Goal: Task Accomplishment & Management: Complete application form

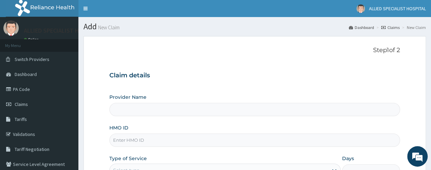
type input "ALLIED SPECIALIST HOSPITAL"
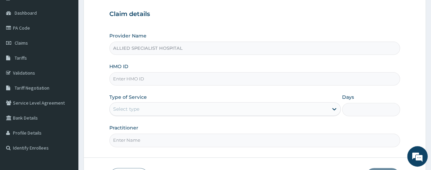
scroll to position [91, 0]
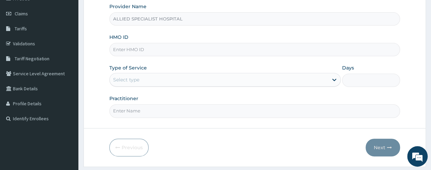
paste input "RTR/10028/a"
type input "RTR/10028/a"
click at [173, 80] on div "Select type" at bounding box center [219, 79] width 218 height 11
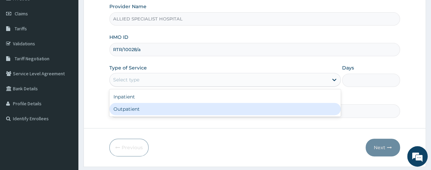
click at [170, 104] on div "Outpatient" at bounding box center [224, 109] width 231 height 12
type input "1"
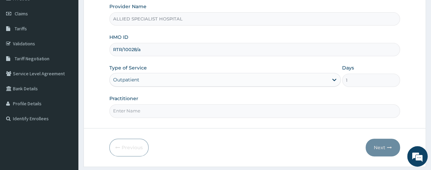
click at [166, 117] on form "Step 1 of 2 Claim details Provider Name ALLIED SPECIALIST HOSPITAL HMO ID RTR/1…" at bounding box center [254, 55] width 342 height 221
click at [166, 106] on input "Practitioner" at bounding box center [254, 110] width 291 height 13
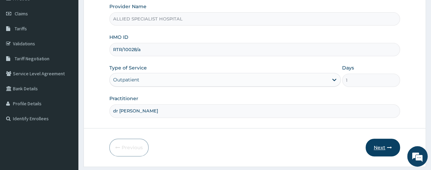
type input "dr aisha"
click at [382, 147] on button "Next" at bounding box center [383, 148] width 34 height 18
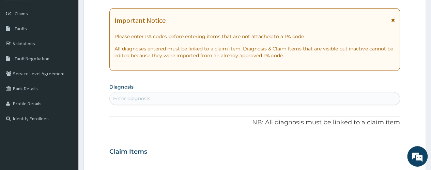
scroll to position [0, 0]
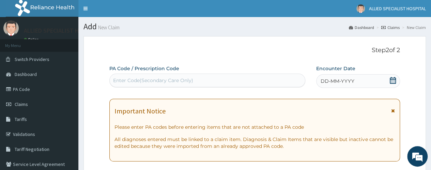
click at [149, 80] on div "Enter Code(Secondary Care Only)" at bounding box center [153, 80] width 80 height 7
paste input "PA/AD30ED"
type input "PA/AD30ED"
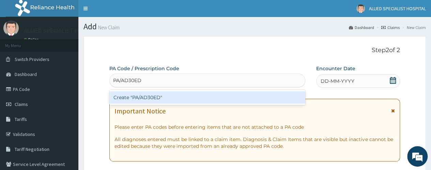
click at [153, 94] on div "Create "PA/AD30ED"" at bounding box center [207, 97] width 196 height 12
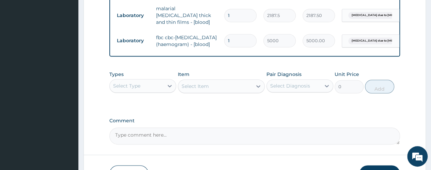
scroll to position [415, 0]
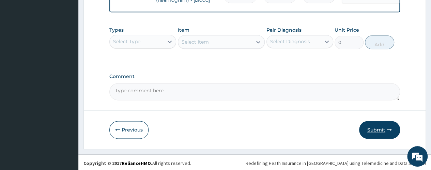
click at [379, 130] on button "Submit" at bounding box center [379, 130] width 41 height 18
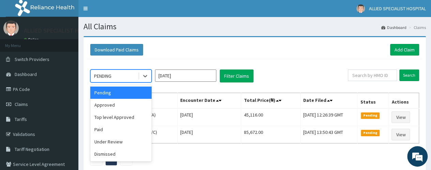
click at [118, 76] on div "PENDING" at bounding box center [114, 76] width 47 height 11
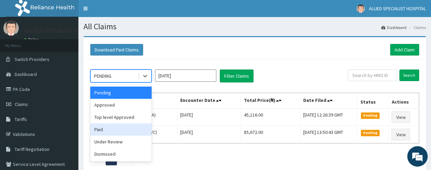
click at [117, 125] on div "Paid" at bounding box center [120, 129] width 61 height 12
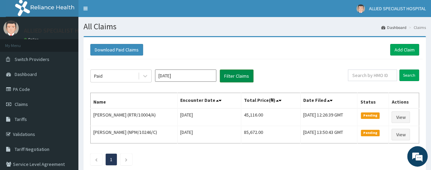
click at [230, 75] on button "Filter Claims" at bounding box center [237, 76] width 34 height 13
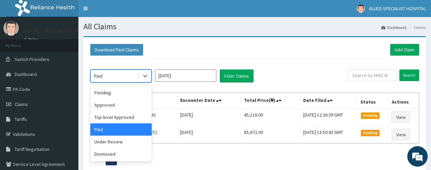
click at [100, 77] on div "Paid" at bounding box center [98, 76] width 9 height 7
click at [121, 101] on div "Approved" at bounding box center [120, 105] width 61 height 12
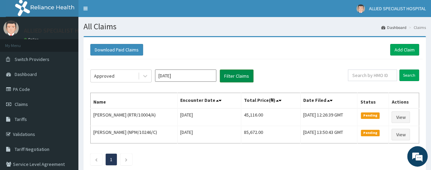
click at [231, 80] on button "Filter Claims" at bounding box center [237, 76] width 34 height 13
click at [240, 77] on button "Filter Claims" at bounding box center [237, 76] width 34 height 13
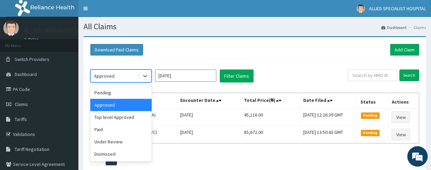
click at [117, 75] on div "Approved" at bounding box center [114, 76] width 47 height 11
click at [119, 142] on div "Under Review" at bounding box center [120, 142] width 61 height 12
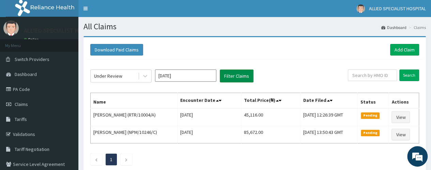
click at [238, 78] on button "Filter Claims" at bounding box center [237, 76] width 34 height 13
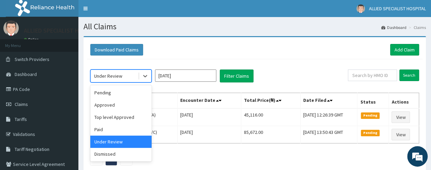
click at [136, 73] on div "Under Review" at bounding box center [114, 76] width 47 height 11
drag, startPoint x: 123, startPoint y: 96, endPoint x: 166, endPoint y: 95, distance: 42.6
click at [123, 95] on div "Pending" at bounding box center [120, 93] width 61 height 12
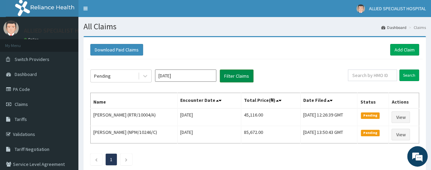
click at [242, 78] on button "Filter Claims" at bounding box center [237, 76] width 34 height 13
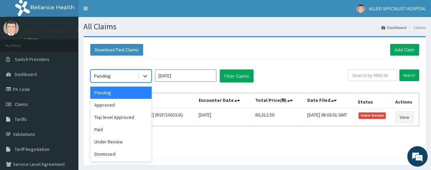
click at [107, 76] on div "Pending" at bounding box center [102, 76] width 17 height 7
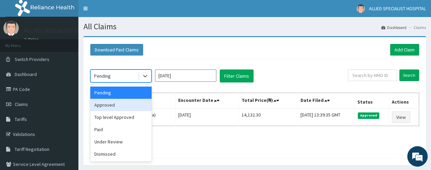
click at [108, 105] on div "Approved" at bounding box center [120, 105] width 61 height 12
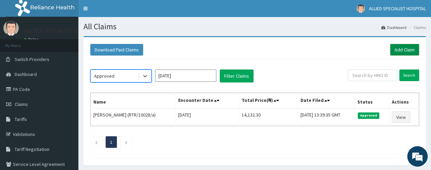
click at [400, 45] on link "Add Claim" at bounding box center [404, 50] width 29 height 12
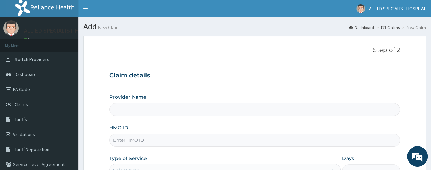
type input "ALLIED SPECIALIST HOSPITAL"
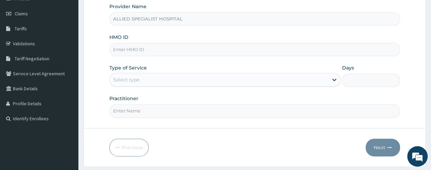
paste input "pig/10054/b"
click at [124, 50] on input "pig/10054/b" at bounding box center [254, 49] width 291 height 13
type input "pig/10054/b"
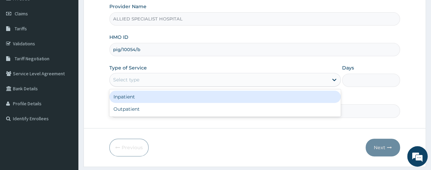
click at [129, 73] on div "Select type" at bounding box center [224, 80] width 231 height 14
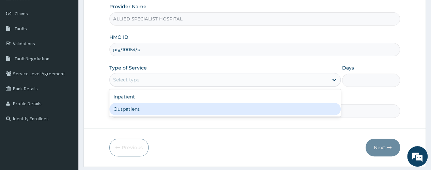
click at [136, 105] on div "Outpatient" at bounding box center [224, 109] width 231 height 12
type input "1"
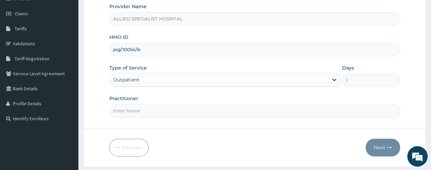
click at [139, 110] on input "Practitioner" at bounding box center [254, 110] width 291 height 13
type input "dr victory"
click at [382, 144] on button "Next" at bounding box center [383, 148] width 34 height 18
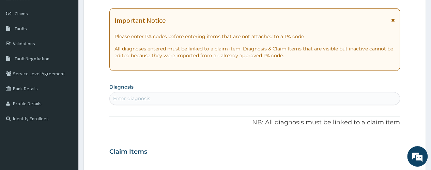
scroll to position [45, 0]
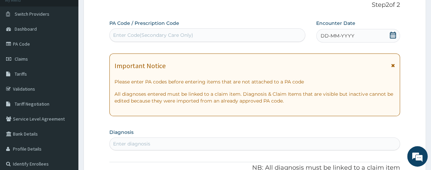
click at [156, 32] on div "Enter Code(Secondary Care Only)" at bounding box center [153, 35] width 80 height 7
paste input "PA/4EF16C"
type input "PA/4EF16C"
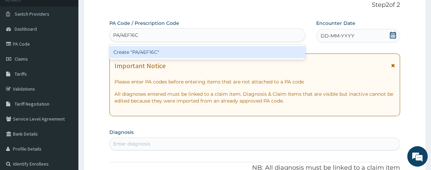
click at [159, 53] on div "Create "PA/4EF16C"" at bounding box center [207, 52] width 196 height 12
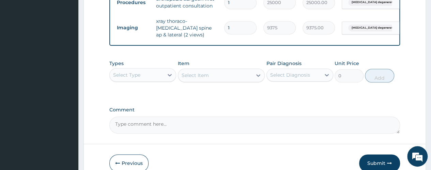
scroll to position [378, 0]
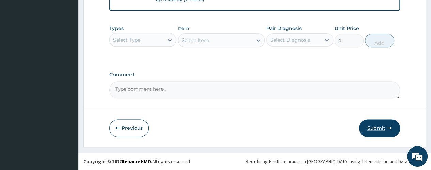
click at [370, 125] on button "Submit" at bounding box center [379, 128] width 41 height 18
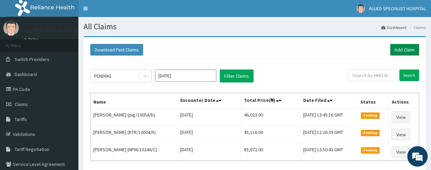
click at [411, 45] on link "Add Claim" at bounding box center [404, 50] width 29 height 12
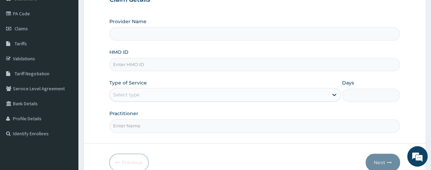
scroll to position [91, 0]
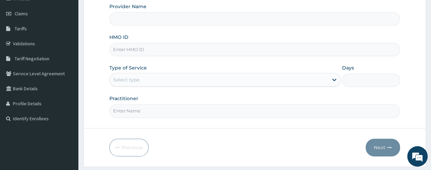
type input "ALLIED SPECIALIST HOSPITAL"
paste input "pig/10054/f"
type input "pig/10054/f"
click at [159, 76] on div "Select type" at bounding box center [219, 79] width 218 height 11
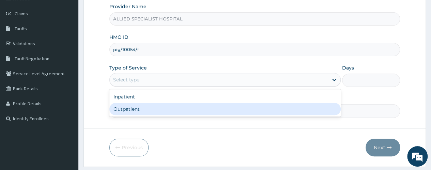
click at [155, 109] on div "Outpatient" at bounding box center [224, 109] width 231 height 12
type input "1"
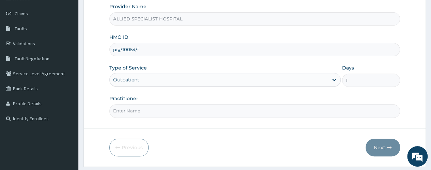
click at [155, 109] on input "Practitioner" at bounding box center [254, 110] width 291 height 13
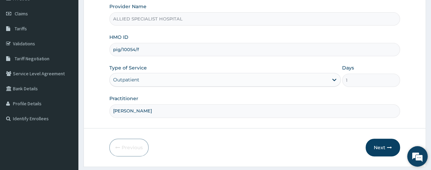
scroll to position [0, 0]
type input "dr ajewole"
click at [387, 148] on icon "button" at bounding box center [389, 147] width 5 height 5
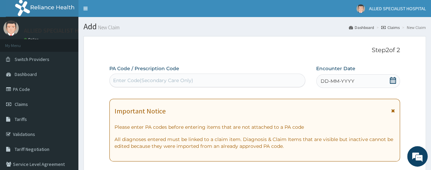
click at [136, 74] on div "Enter Code(Secondary Care Only)" at bounding box center [207, 81] width 196 height 14
paste input "PA/68B7FF"
type input "PA/68B7FF"
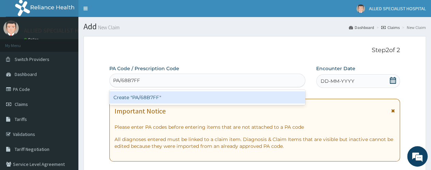
click at [145, 94] on div "Create "PA/68B7FF"" at bounding box center [207, 97] width 196 height 12
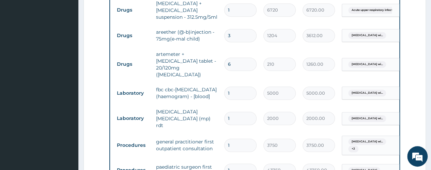
scroll to position [277, 0]
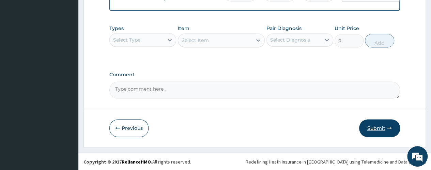
click at [383, 128] on button "Submit" at bounding box center [379, 128] width 41 height 18
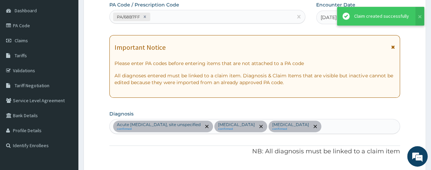
scroll to position [508, 0]
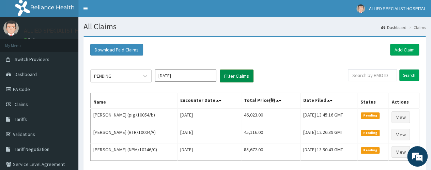
click at [241, 77] on button "Filter Claims" at bounding box center [237, 76] width 34 height 13
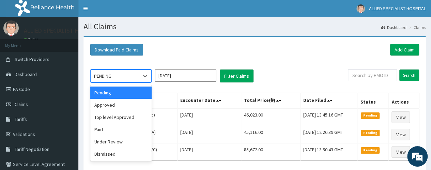
click at [122, 74] on div "PENDING" at bounding box center [114, 76] width 47 height 11
click at [123, 103] on div "Approved" at bounding box center [120, 105] width 61 height 12
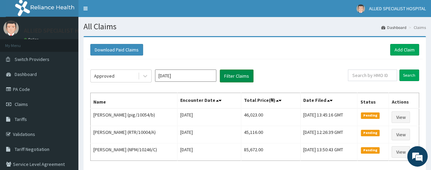
click at [239, 75] on button "Filter Claims" at bounding box center [237, 76] width 34 height 13
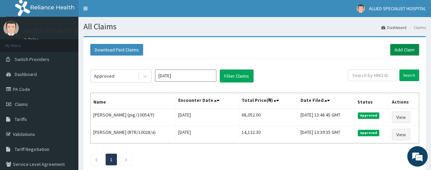
click at [407, 48] on link "Add Claim" at bounding box center [404, 50] width 29 height 12
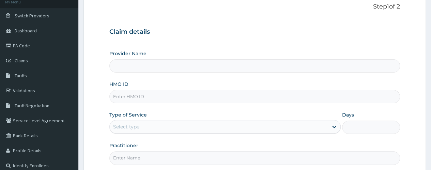
scroll to position [45, 0]
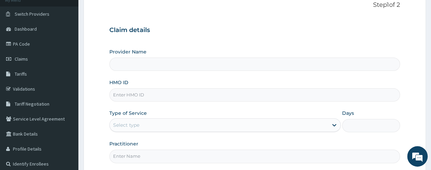
paste input "NBC/11213/A"
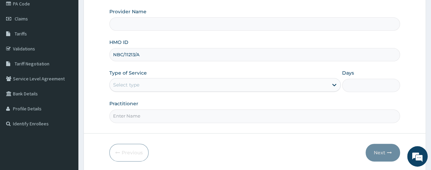
scroll to position [91, 0]
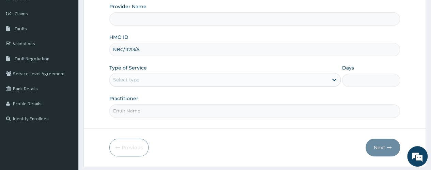
type input "NBC/11213/A"
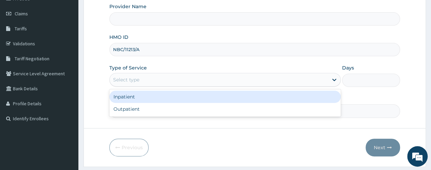
click at [185, 79] on div "Select type" at bounding box center [219, 79] width 218 height 11
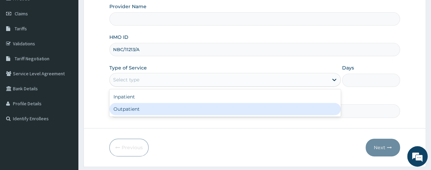
click at [183, 112] on div "Outpatient" at bounding box center [224, 109] width 231 height 12
type input "1"
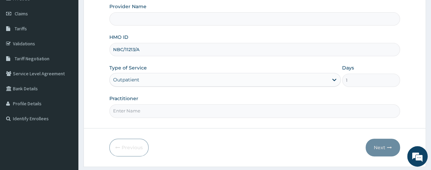
click at [167, 114] on input "Practitioner" at bounding box center [254, 110] width 291 height 13
type input "dr g"
type input "ALLIED SPECIALIST HOSPITAL"
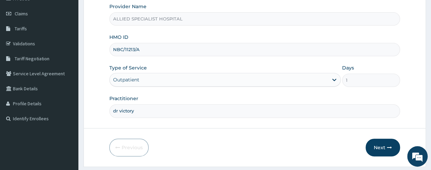
scroll to position [0, 0]
type input "dr victory"
click at [380, 148] on button "Next" at bounding box center [383, 148] width 34 height 18
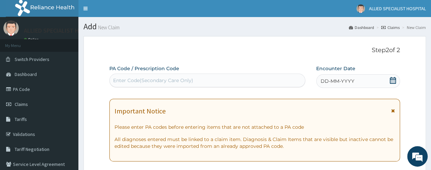
click at [126, 76] on div "Enter Code(Secondary Care Only)" at bounding box center [207, 80] width 195 height 11
paste input "PA/8DE782"
type input "PA/8DE782"
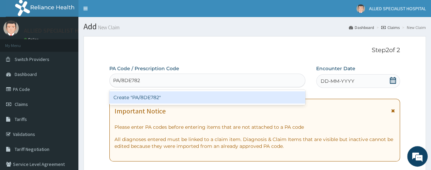
click at [133, 94] on div "Create "PA/8DE782"" at bounding box center [207, 97] width 196 height 12
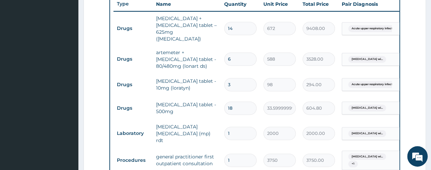
scroll to position [448, 0]
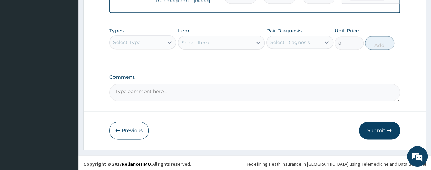
click at [384, 133] on button "Submit" at bounding box center [379, 131] width 41 height 18
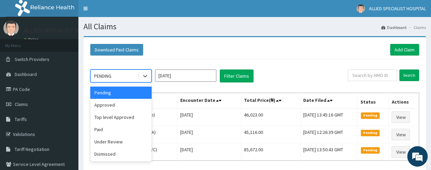
click at [120, 74] on div "PENDING" at bounding box center [114, 76] width 47 height 11
click at [122, 107] on div "Approved" at bounding box center [120, 105] width 61 height 12
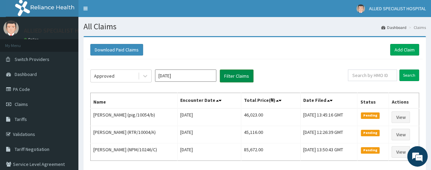
click at [239, 81] on button "Filter Claims" at bounding box center [237, 76] width 34 height 13
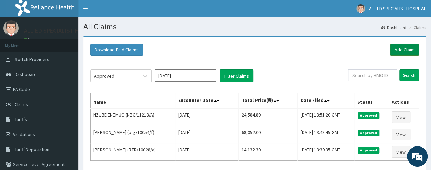
click at [400, 50] on link "Add Claim" at bounding box center [404, 50] width 29 height 12
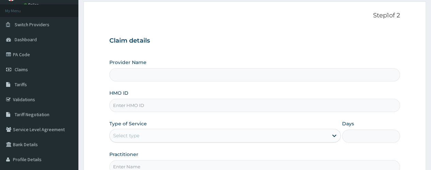
scroll to position [45, 0]
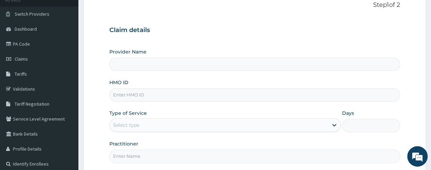
type input "ALLIED SPECIALIST HOSPITAL"
paste input "nbc/10845/a"
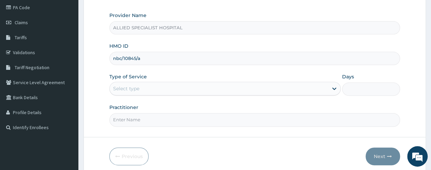
scroll to position [91, 0]
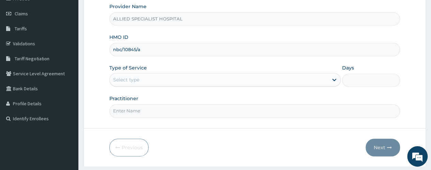
type input "nbc/10845/a"
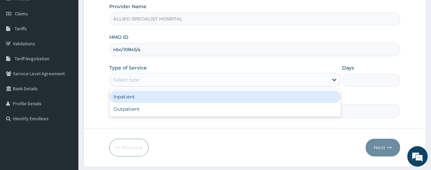
click at [173, 79] on div "Select type" at bounding box center [219, 79] width 218 height 11
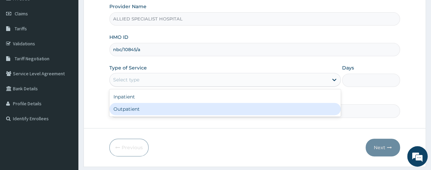
click at [162, 106] on div "Outpatient" at bounding box center [224, 109] width 231 height 12
type input "1"
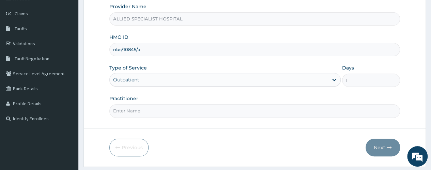
click at [155, 105] on input "Practitioner" at bounding box center [254, 110] width 291 height 13
type input "dr victory"
click at [386, 147] on button "Next" at bounding box center [383, 148] width 34 height 18
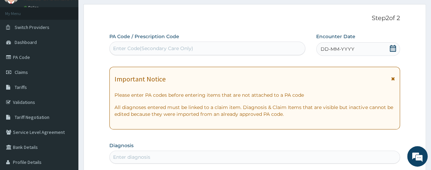
scroll to position [0, 0]
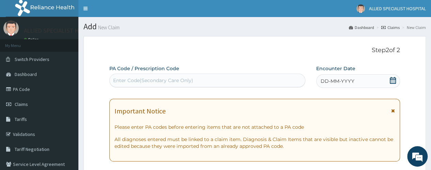
click at [161, 80] on div "Enter Code(Secondary Care Only)" at bounding box center [153, 80] width 80 height 7
paste input "PA/E0B667"
type input "PA/E0B667"
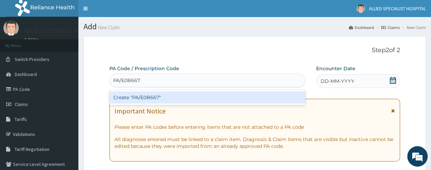
click at [164, 94] on div "Create "PA/E0B667"" at bounding box center [207, 97] width 196 height 12
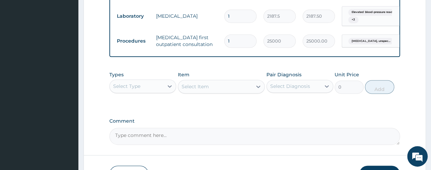
scroll to position [453, 0]
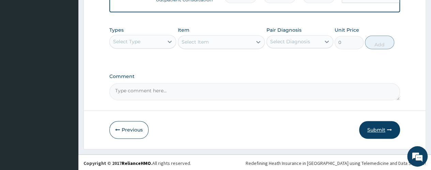
click at [384, 133] on button "Submit" at bounding box center [379, 130] width 41 height 18
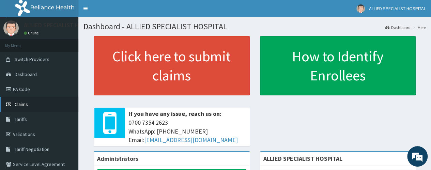
click at [29, 103] on link "Claims" at bounding box center [39, 104] width 78 height 15
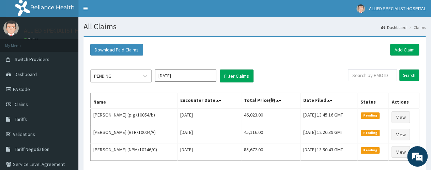
click at [107, 78] on div "PENDING" at bounding box center [102, 76] width 17 height 7
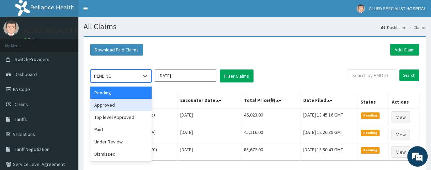
drag, startPoint x: 124, startPoint y: 106, endPoint x: 213, endPoint y: 88, distance: 90.3
click at [124, 106] on div "Approved" at bounding box center [120, 105] width 61 height 12
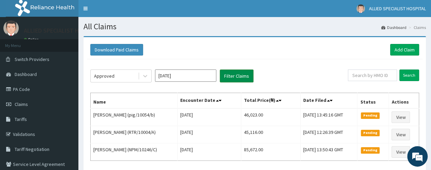
click at [236, 73] on button "Filter Claims" at bounding box center [237, 76] width 34 height 13
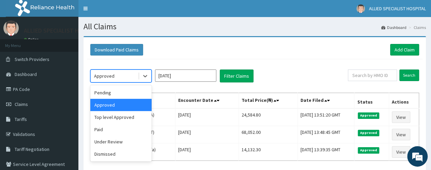
click at [124, 77] on div "Approved" at bounding box center [114, 76] width 47 height 11
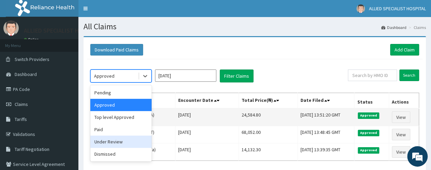
drag, startPoint x: 115, startPoint y: 139, endPoint x: 179, endPoint y: 108, distance: 71.0
click at [118, 138] on div "Under Review" at bounding box center [120, 142] width 61 height 12
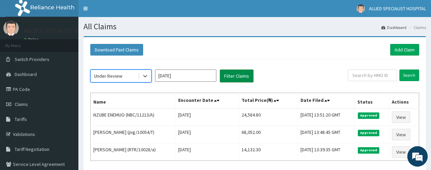
click at [232, 73] on button "Filter Claims" at bounding box center [237, 76] width 34 height 13
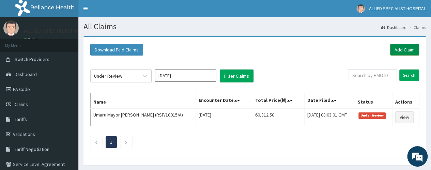
click at [395, 46] on link "Add Claim" at bounding box center [404, 50] width 29 height 12
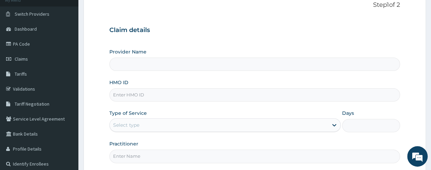
type input "ALLIED SPECIALIST HOSPITAL"
paste input "nbc/10845/a"
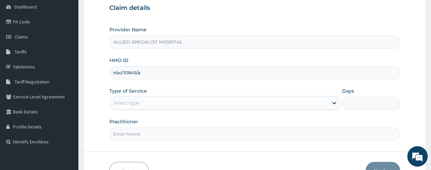
scroll to position [91, 0]
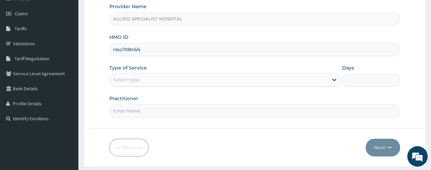
type input "nbc/10845/a"
click at [169, 76] on div "Select type" at bounding box center [219, 79] width 218 height 11
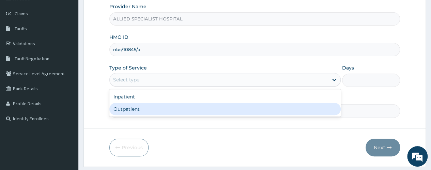
click at [170, 107] on div "Outpatient" at bounding box center [224, 109] width 231 height 12
type input "1"
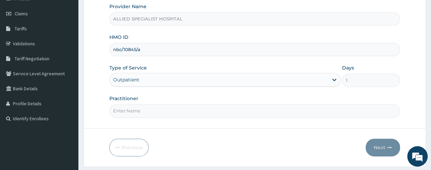
click at [170, 107] on input "Practitioner" at bounding box center [254, 110] width 291 height 13
type input "dr victory"
click at [388, 146] on icon "button" at bounding box center [389, 147] width 5 height 5
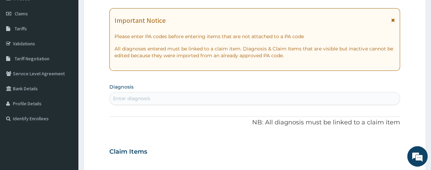
scroll to position [45, 0]
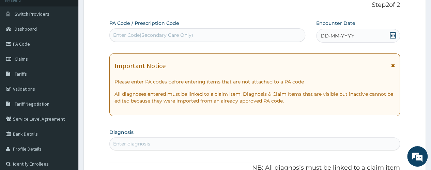
click at [143, 35] on div "Enter Code(Secondary Care Only)" at bounding box center [153, 35] width 80 height 7
paste input "PA/E0B667"
type input "PA/E0B667"
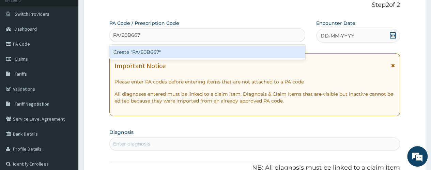
click at [144, 50] on div "Create "PA/E0B667"" at bounding box center [207, 52] width 196 height 12
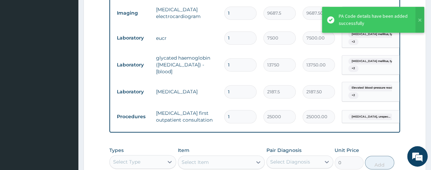
scroll to position [453, 0]
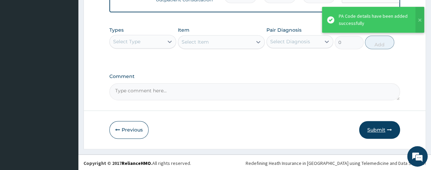
click at [379, 133] on button "Submit" at bounding box center [379, 130] width 41 height 18
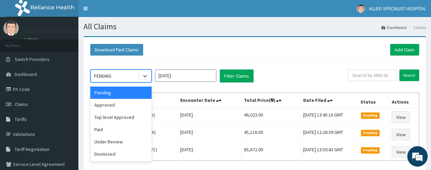
click at [122, 73] on div "PENDING" at bounding box center [114, 76] width 47 height 11
click at [123, 101] on div "Approved" at bounding box center [120, 105] width 61 height 12
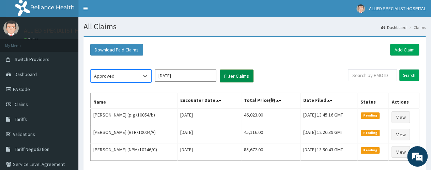
click at [241, 75] on button "Filter Claims" at bounding box center [237, 76] width 34 height 13
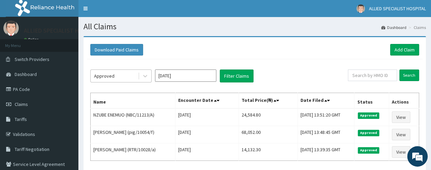
click at [124, 72] on div "Approved" at bounding box center [114, 76] width 47 height 11
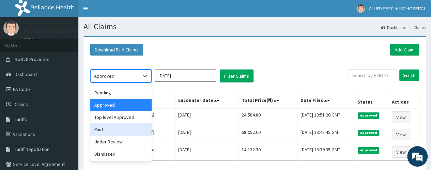
click at [121, 127] on div "Paid" at bounding box center [120, 129] width 61 height 12
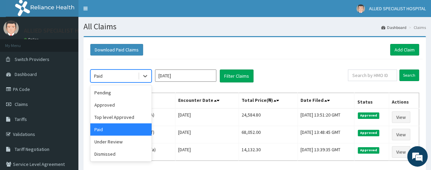
click at [128, 77] on div "Paid" at bounding box center [114, 76] width 47 height 11
click at [125, 139] on div "Under Review" at bounding box center [120, 142] width 61 height 12
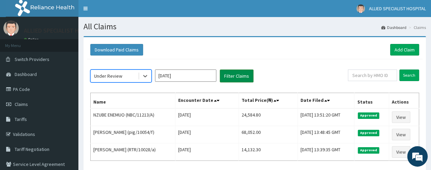
click at [234, 77] on button "Filter Claims" at bounding box center [237, 76] width 34 height 13
